Goal: Information Seeking & Learning: Learn about a topic

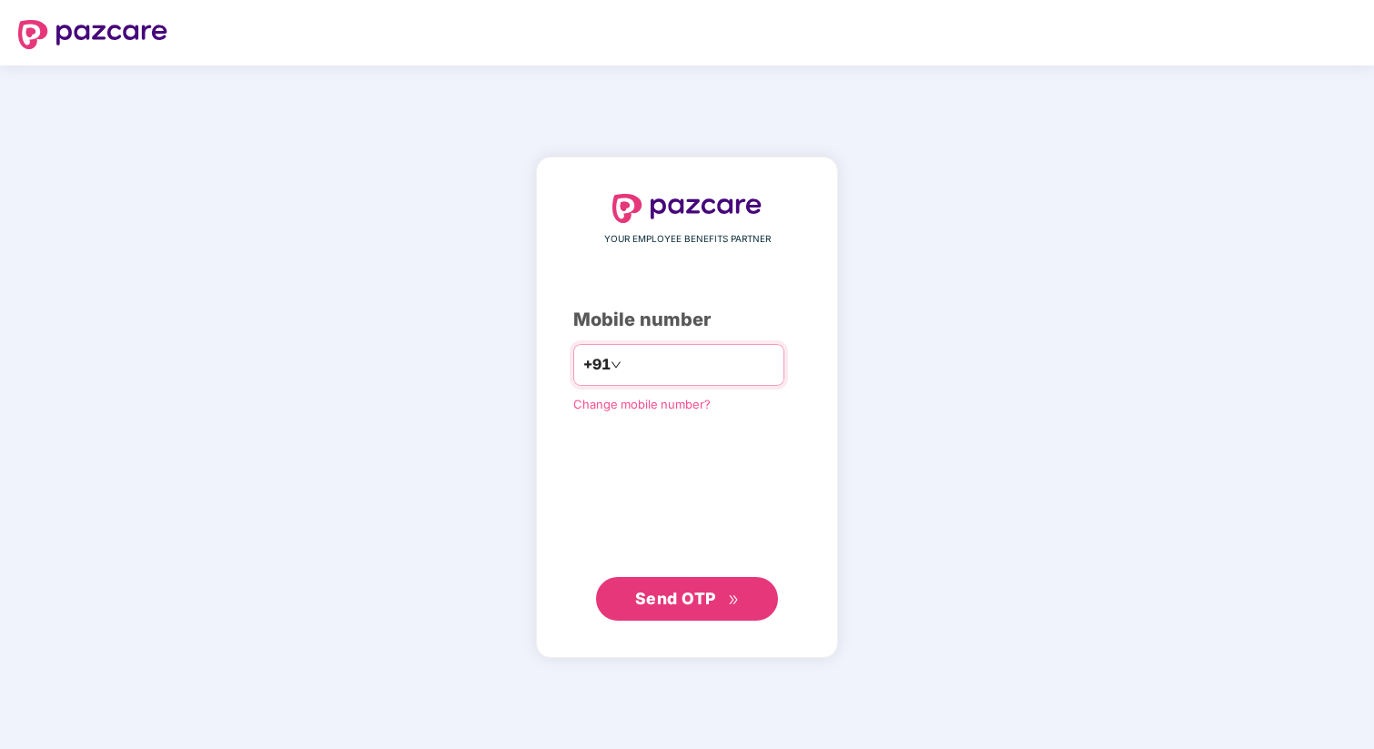
type input "**********"
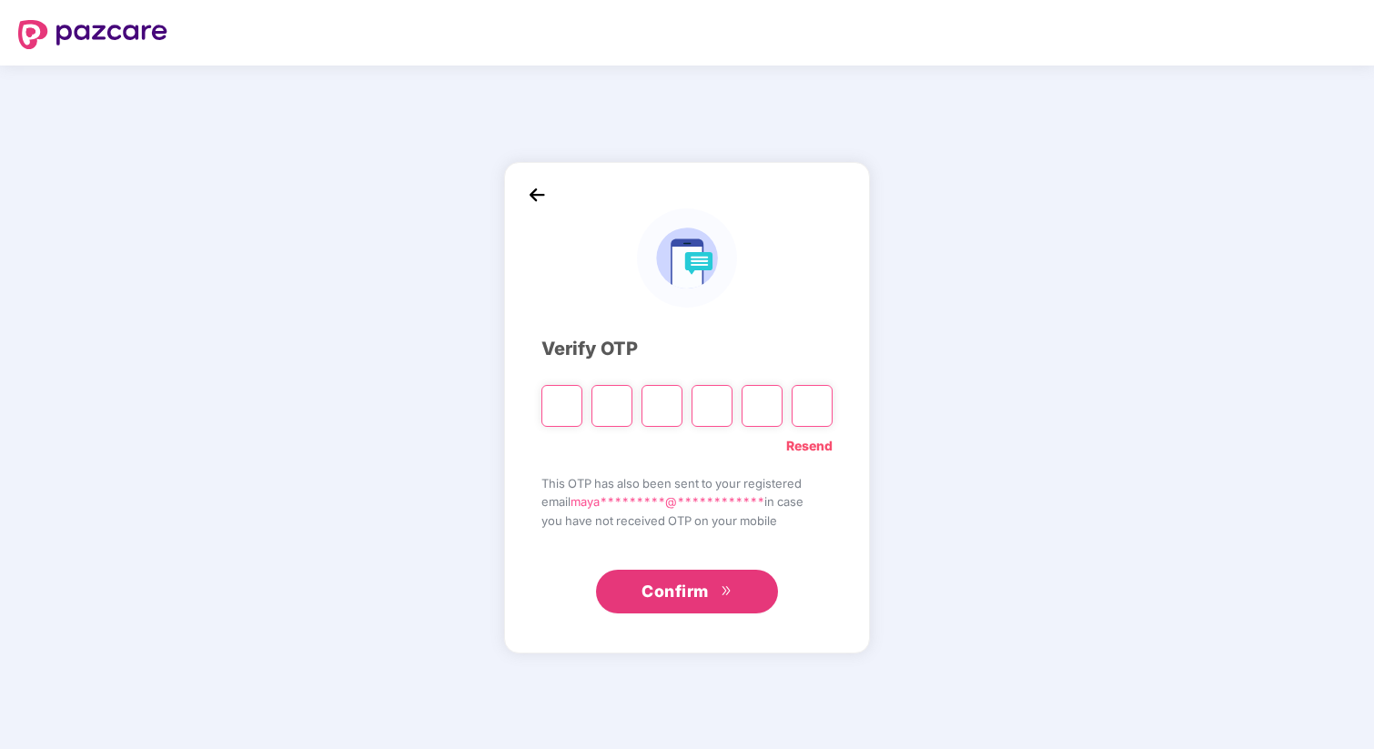
paste input "*"
type input "*"
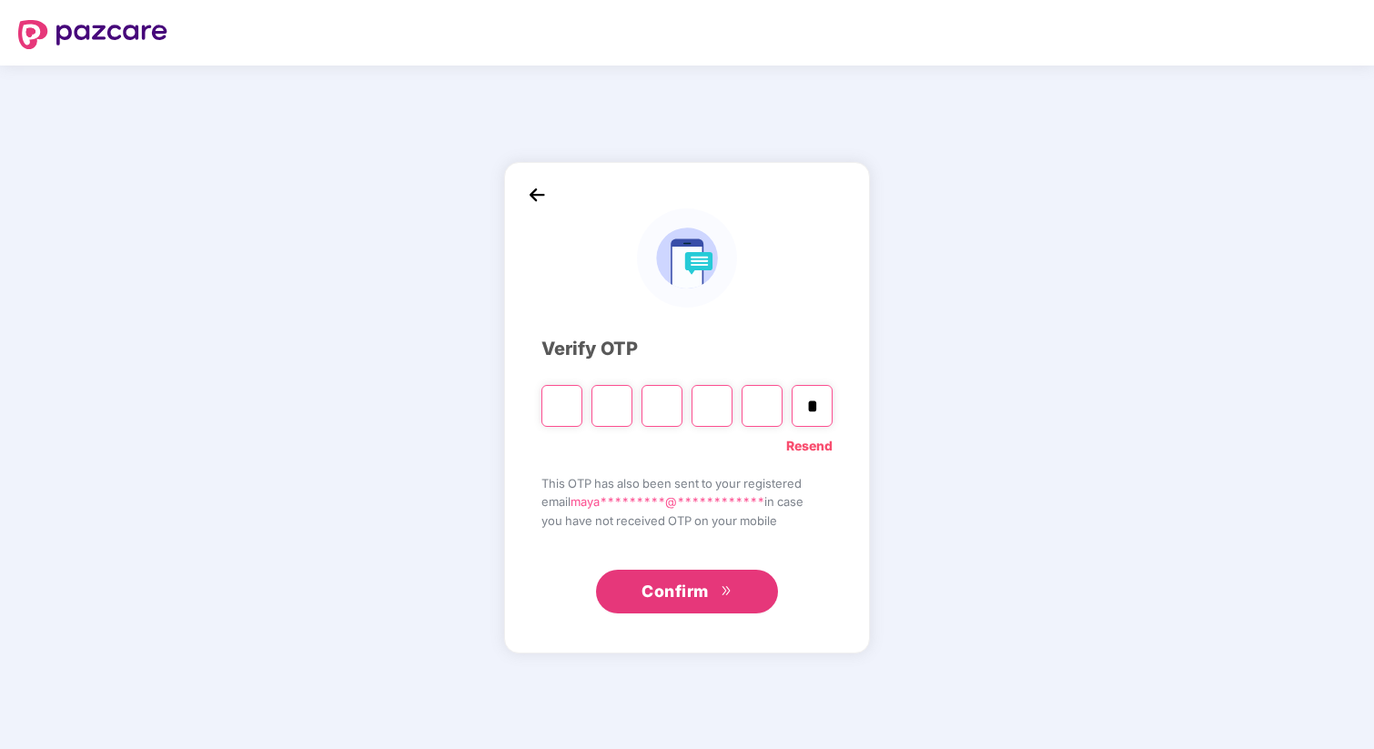
type input "*"
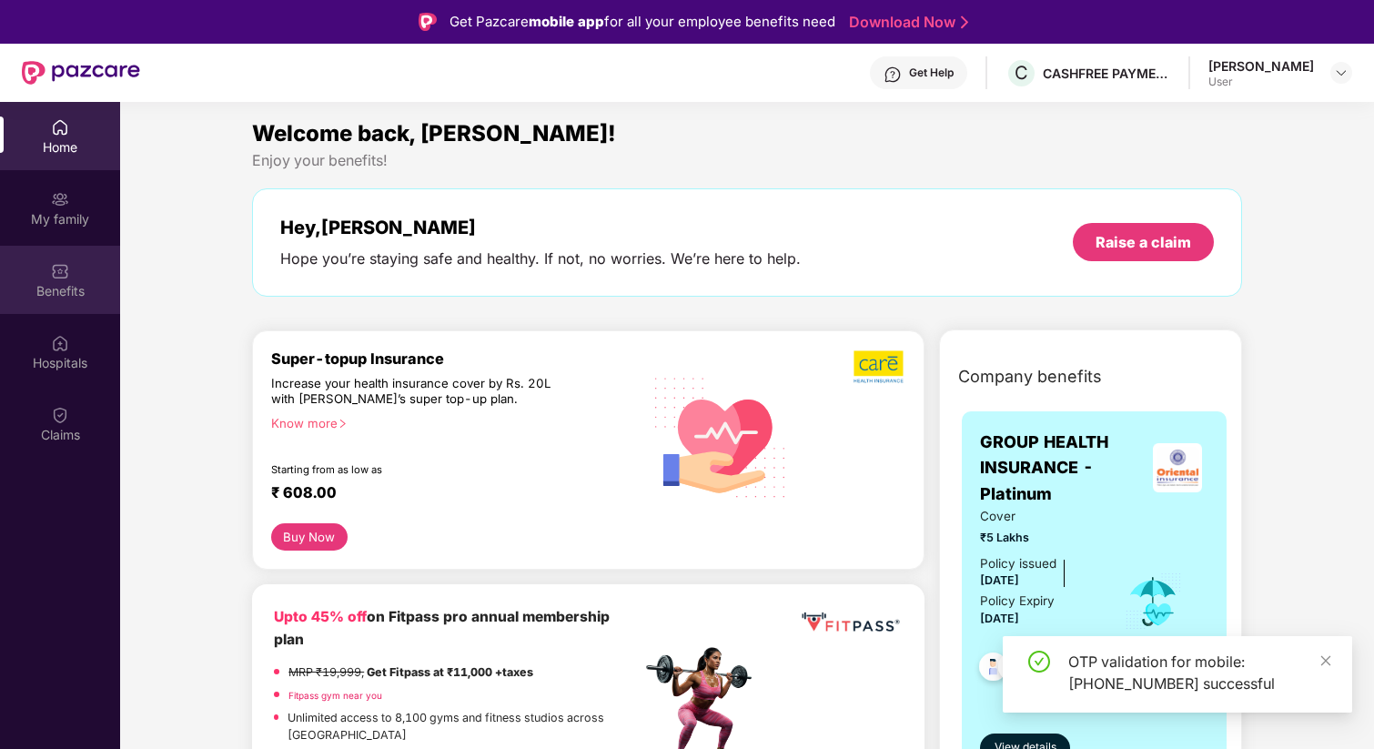
click at [55, 300] on div "Benefits" at bounding box center [60, 280] width 120 height 68
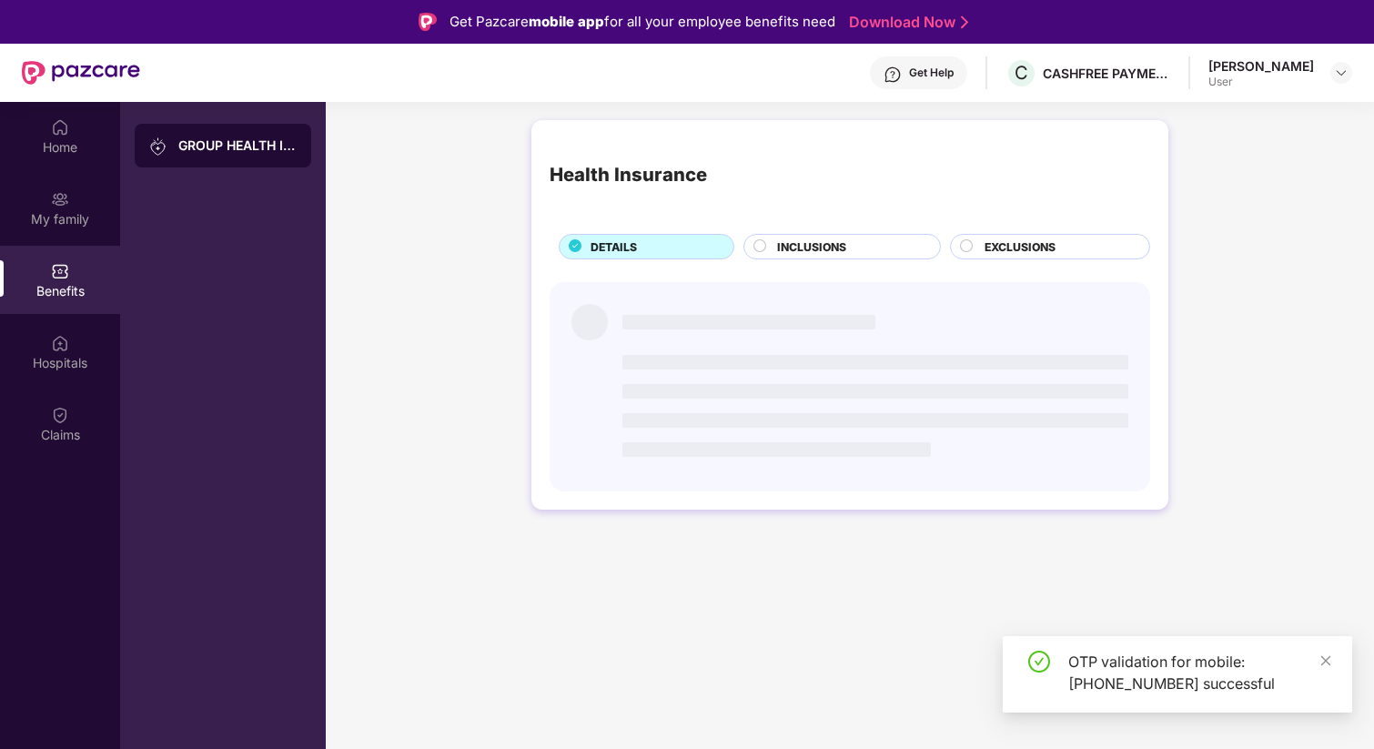
click at [62, 273] on img at bounding box center [60, 271] width 18 height 18
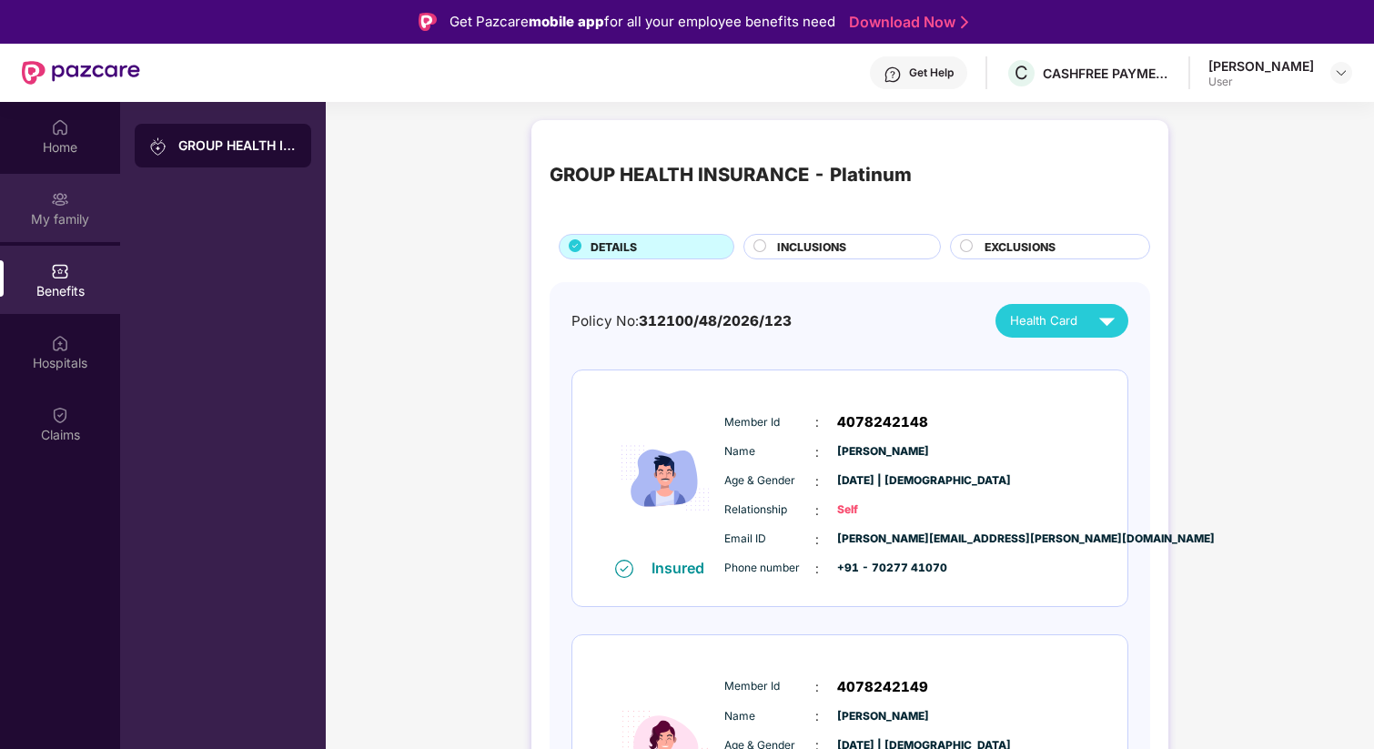
click at [60, 219] on div "My family" at bounding box center [60, 219] width 120 height 18
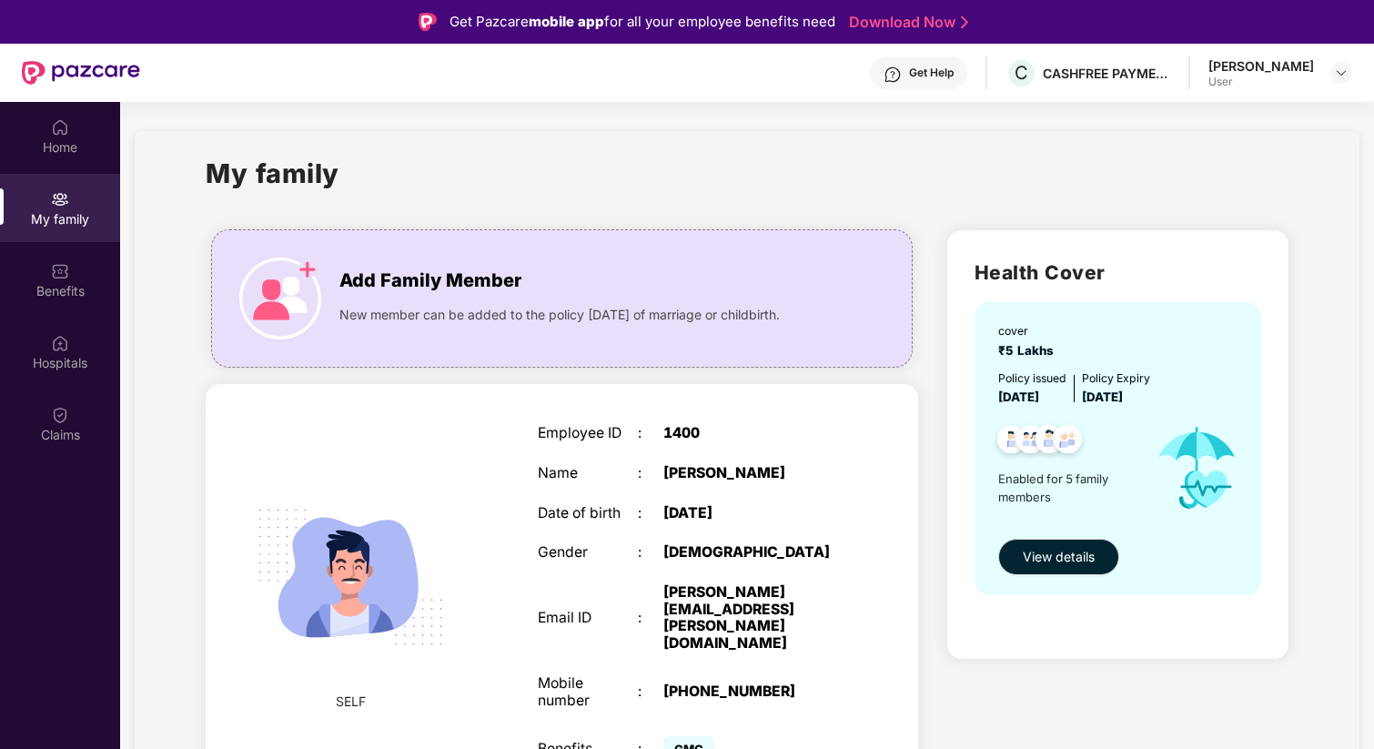
scroll to position [13, 0]
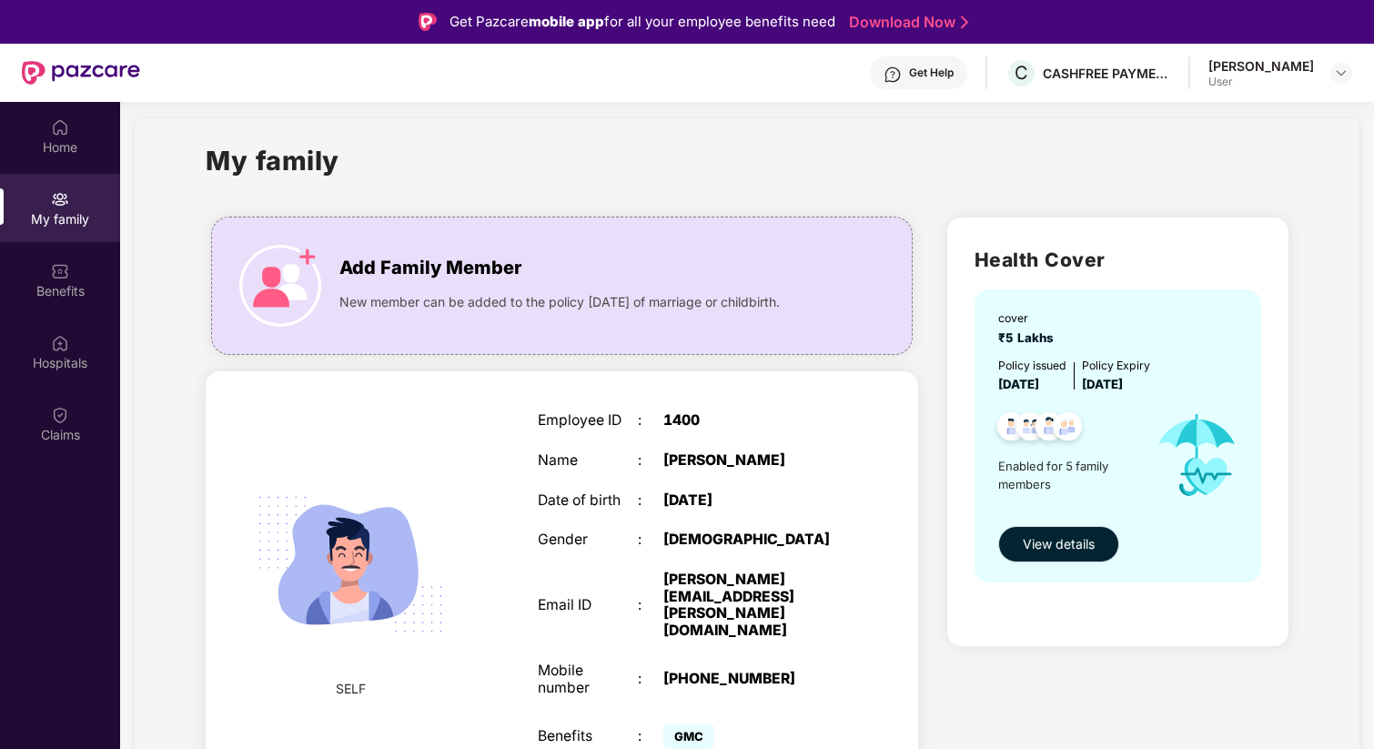
click at [1065, 546] on span "View details" at bounding box center [1059, 544] width 72 height 20
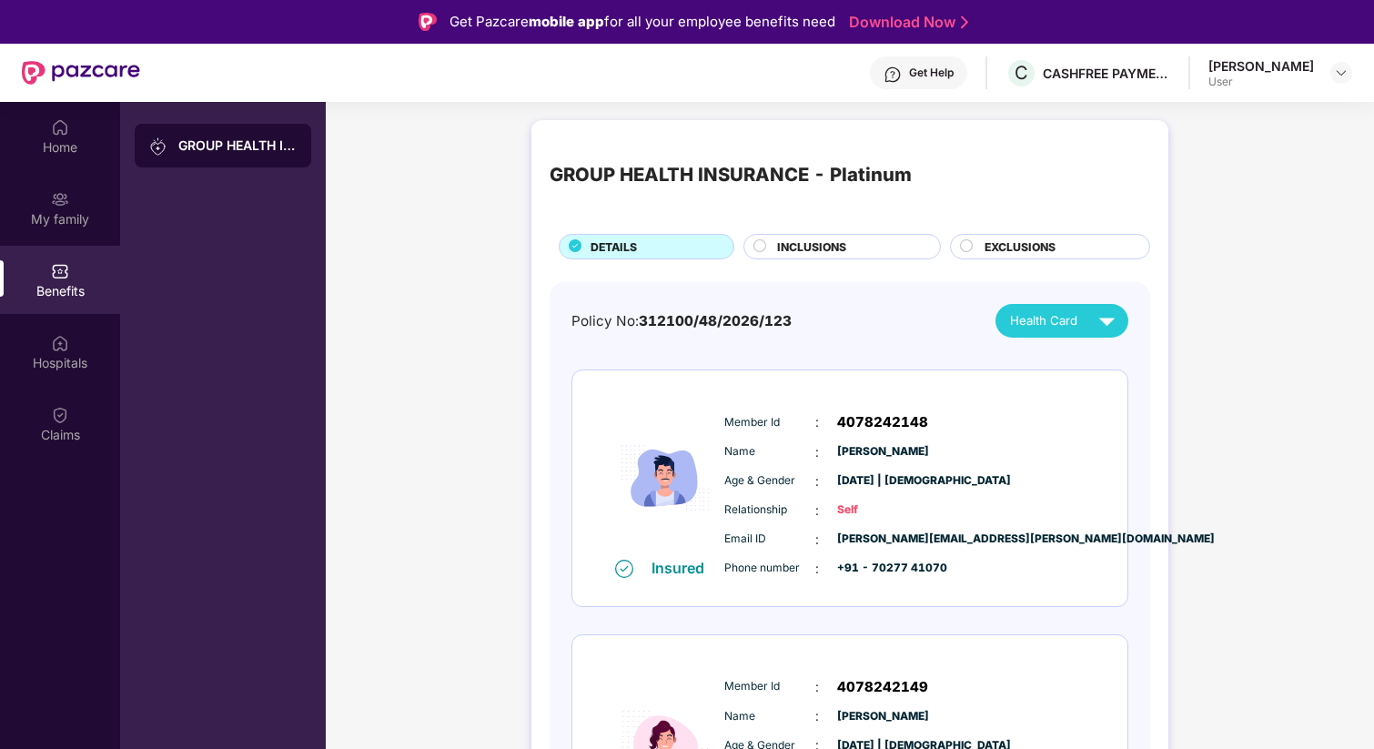
click at [844, 245] on span "INCLUSIONS" at bounding box center [811, 246] width 69 height 17
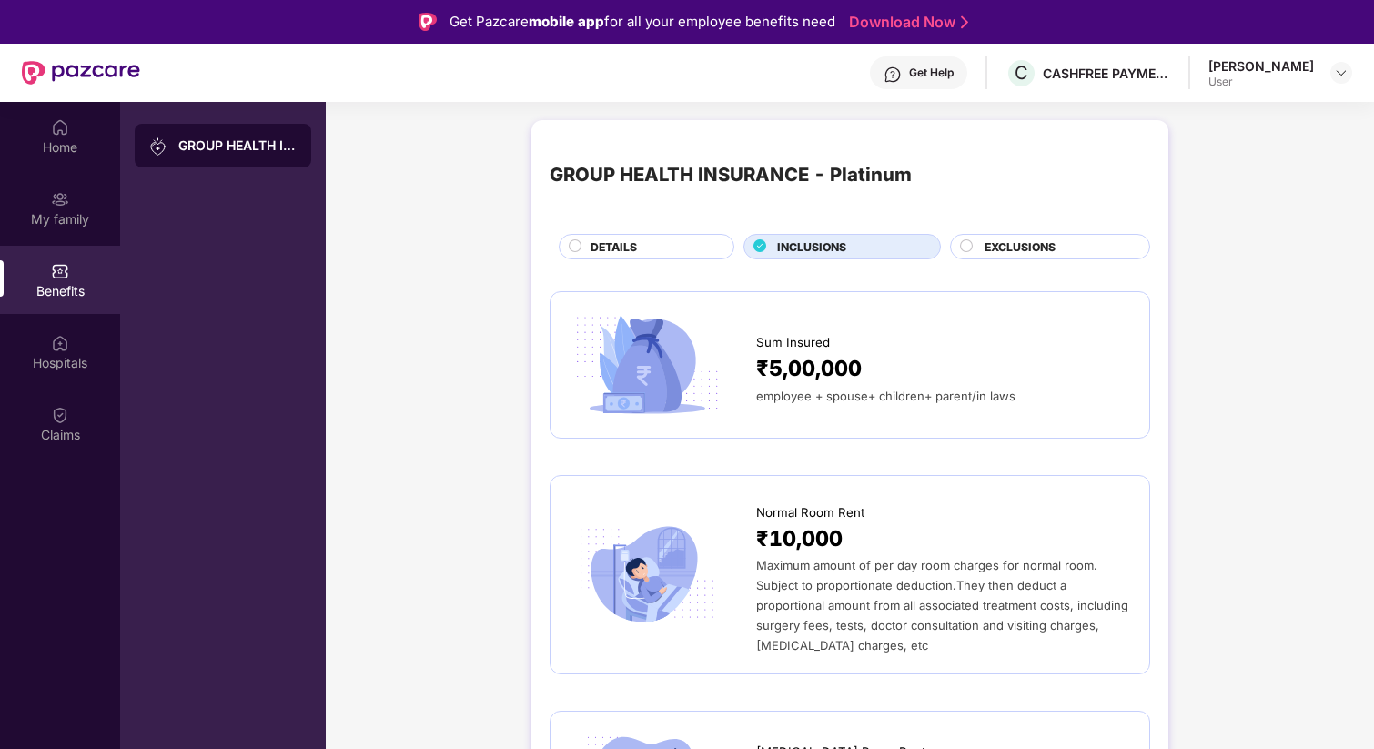
click at [1028, 249] on span "EXCLUSIONS" at bounding box center [1020, 246] width 71 height 17
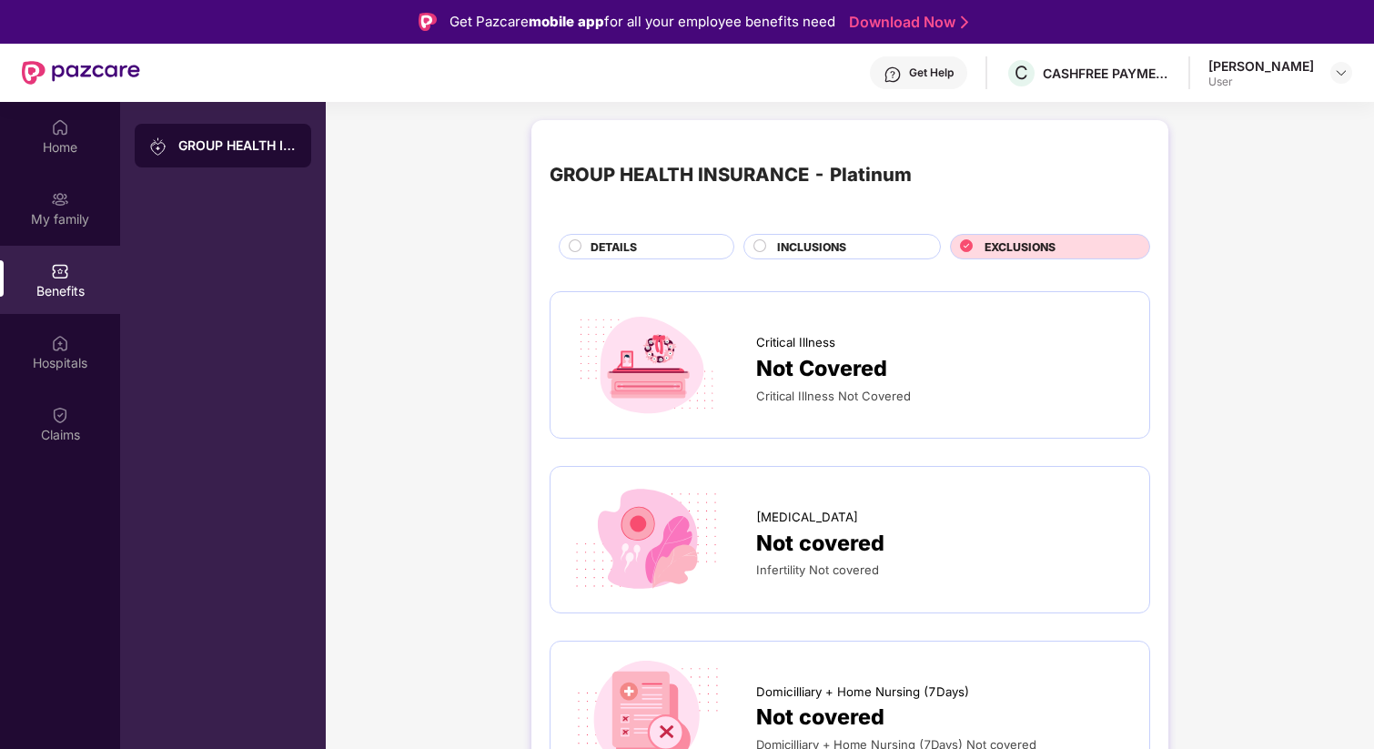
click at [673, 247] on div "DETAILS" at bounding box center [652, 248] width 142 height 20
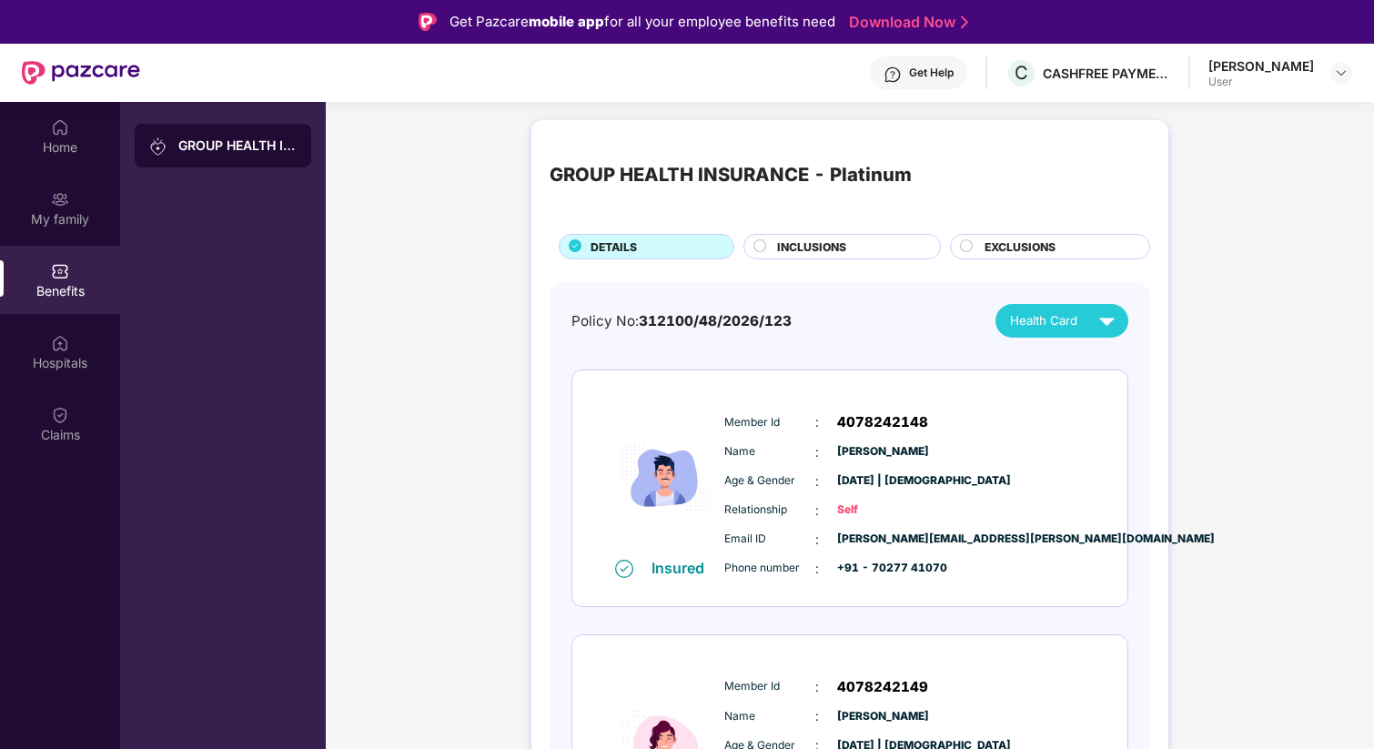
click at [1064, 327] on span "Health Card" at bounding box center [1043, 320] width 67 height 19
click at [1113, 334] on img at bounding box center [1107, 321] width 32 height 32
click at [69, 399] on div "Claims" at bounding box center [60, 423] width 120 height 68
